Goal: Task Accomplishment & Management: Use online tool/utility

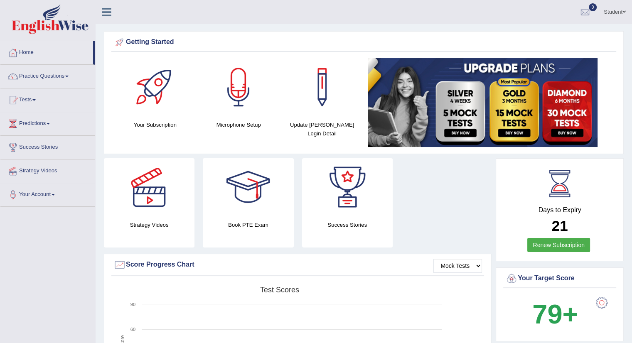
drag, startPoint x: 33, startPoint y: 236, endPoint x: 22, endPoint y: 238, distance: 11.3
click at [47, 93] on link "Tests" at bounding box center [47, 99] width 95 height 21
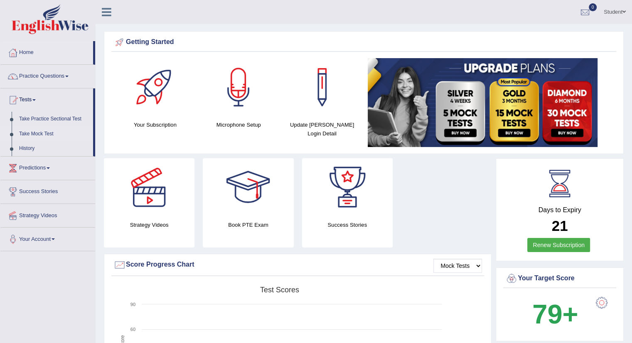
click at [47, 131] on link "Take Mock Test" at bounding box center [54, 134] width 78 height 15
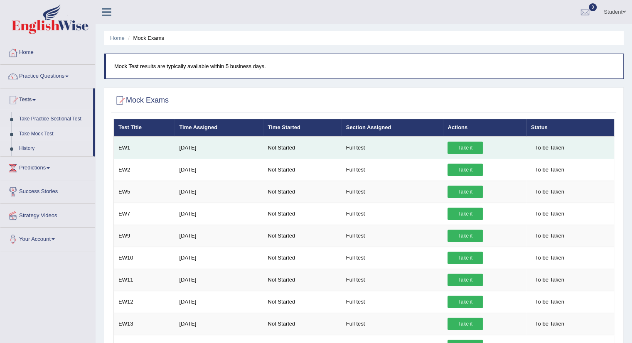
click at [465, 148] on link "Take it" at bounding box center [465, 148] width 35 height 12
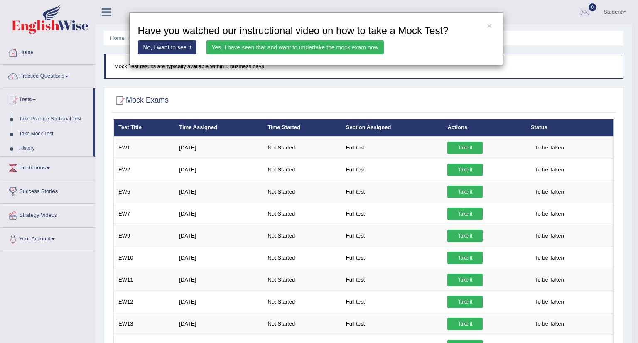
click at [287, 45] on link "Yes, I have seen that and want to undertake the mock exam now" at bounding box center [295, 47] width 177 height 14
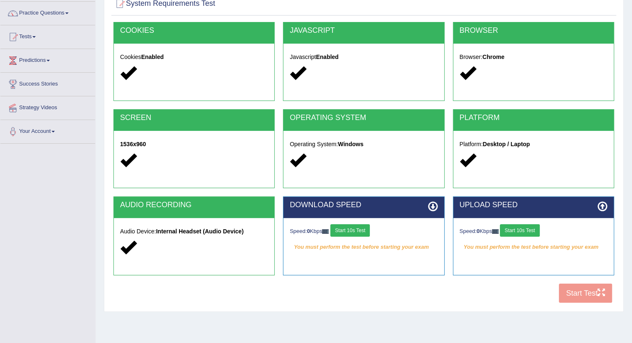
scroll to position [83, 0]
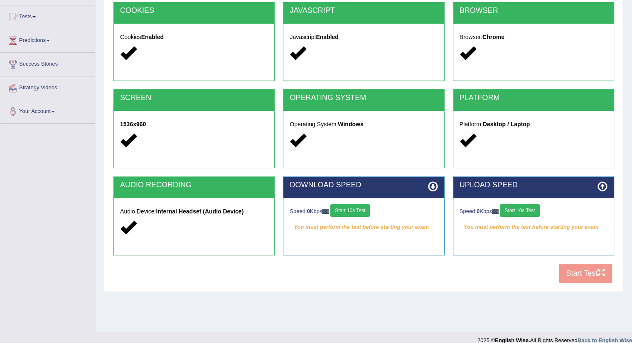
click at [349, 209] on button "Start 10s Test" at bounding box center [349, 210] width 39 height 12
click at [524, 207] on button "Start 10s Test" at bounding box center [519, 210] width 39 height 12
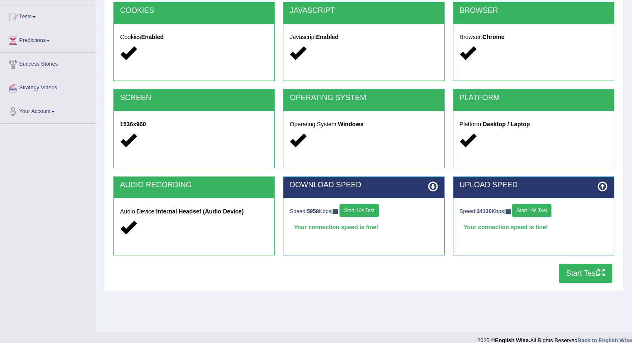
click at [582, 272] on button "Start Test" at bounding box center [585, 273] width 53 height 19
